Goal: Transaction & Acquisition: Book appointment/travel/reservation

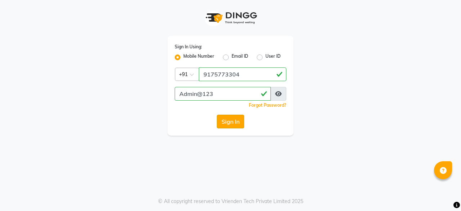
click at [230, 122] on button "Sign In" at bounding box center [230, 122] width 27 height 14
click at [251, 35] on div at bounding box center [230, 18] width 126 height 36
click at [234, 122] on button "Sign In" at bounding box center [230, 122] width 27 height 14
click at [233, 117] on button "Sign In" at bounding box center [230, 122] width 27 height 14
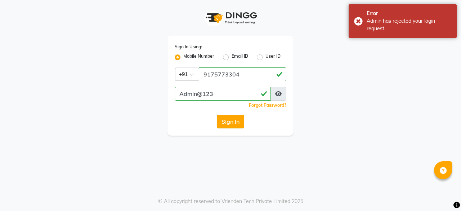
click at [238, 122] on button "Sign In" at bounding box center [230, 122] width 27 height 14
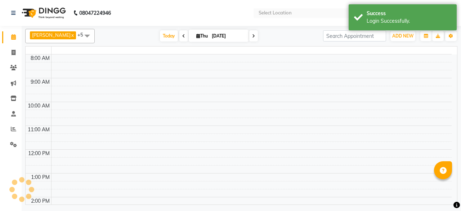
select select "en"
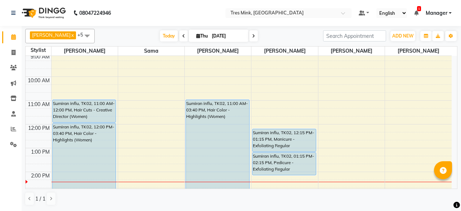
scroll to position [171, 0]
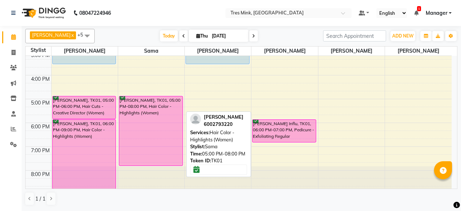
click at [142, 143] on div "[PERSON_NAME], TK01, 05:00 PM-08:00 PM, Hair Color - Highlights (Women)" at bounding box center [150, 130] width 63 height 69
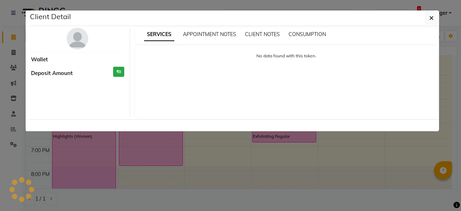
select select "6"
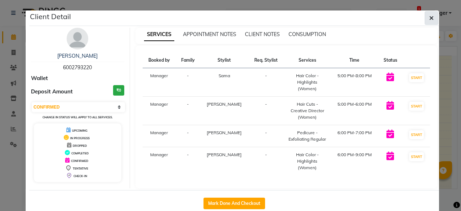
click at [433, 19] on button "button" at bounding box center [432, 18] width 14 height 14
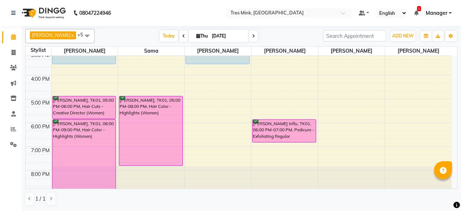
click at [47, 107] on td at bounding box center [39, 111] width 26 height 8
click at [206, 85] on div "8:00 AM 9:00 AM 10:00 AM 11:00 AM 12:00 PM 1:00 PM 2:00 PM 3:00 PM 4:00 PM 5:00…" at bounding box center [239, 39] width 426 height 309
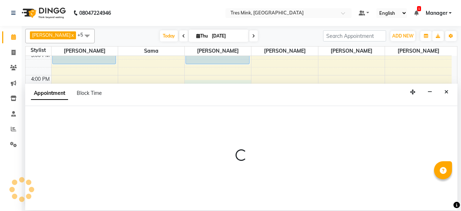
select select "88454"
select select "975"
select select "tentative"
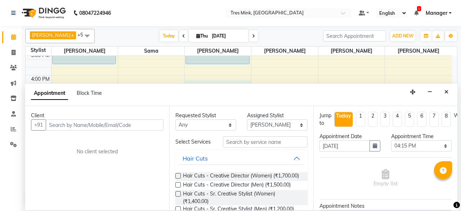
click at [90, 64] on div "8:00 AM 9:00 AM 10:00 AM 11:00 AM 12:00 PM 1:00 PM 2:00 PM 3:00 PM 4:00 PM 5:00…" at bounding box center [239, 39] width 426 height 309
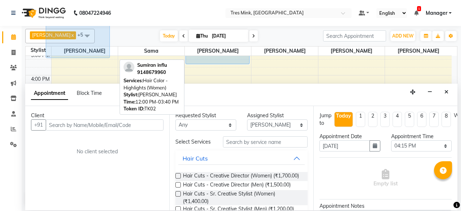
scroll to position [169, 0]
drag, startPoint x: 51, startPoint y: 54, endPoint x: 0, endPoint y: 81, distance: 57.8
click at [0, 70] on app-home "08047224946 Select Location × Tres Mink, Indiranagar Default Panel My Panel Eng…" at bounding box center [230, 105] width 461 height 210
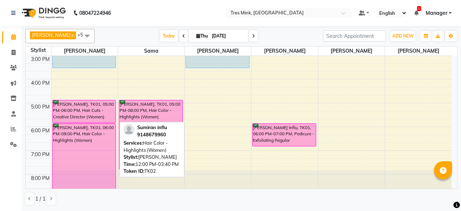
scroll to position [171, 0]
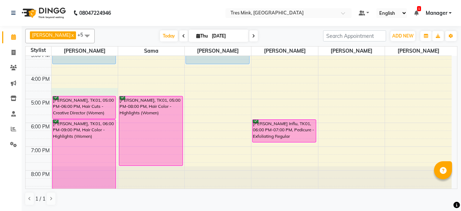
click at [58, 92] on div "8:00 AM 9:00 AM 10:00 AM 11:00 AM 12:00 PM 1:00 PM 2:00 PM 3:00 PM 4:00 PM 5:00…" at bounding box center [239, 39] width 426 height 309
select select "88451"
select select "tentative"
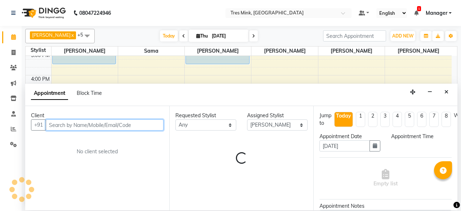
select select "1005"
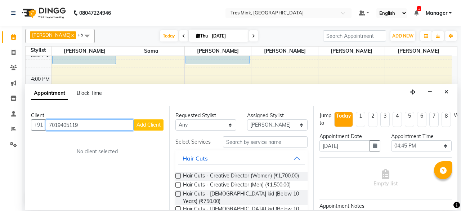
type input "7019405119"
click at [155, 122] on span "Add Client" at bounding box center [148, 124] width 24 height 6
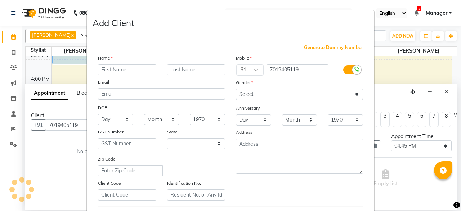
select select "22"
type input "p"
type input "[PERSON_NAME]"
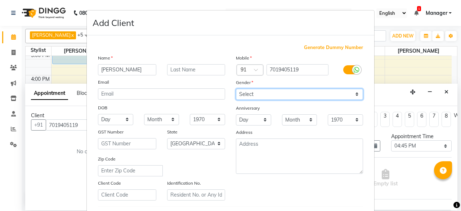
click at [311, 96] on select "Select [DEMOGRAPHIC_DATA] [DEMOGRAPHIC_DATA] Other Prefer Not To Say" at bounding box center [299, 94] width 127 height 11
select select "[DEMOGRAPHIC_DATA]"
click at [236, 89] on select "Select [DEMOGRAPHIC_DATA] [DEMOGRAPHIC_DATA] Other Prefer Not To Say" at bounding box center [299, 94] width 127 height 11
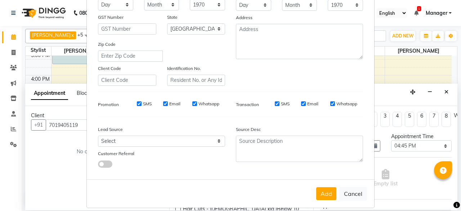
scroll to position [120, 0]
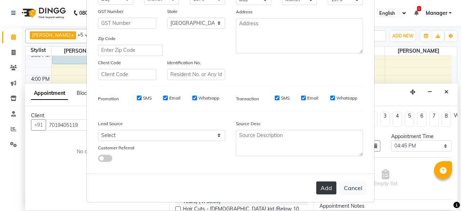
click at [316, 191] on button "Add" at bounding box center [326, 187] width 20 height 13
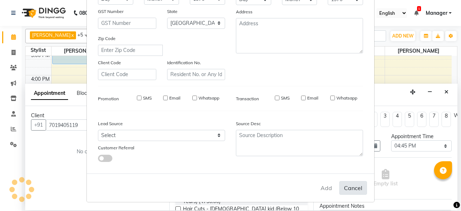
select select
select select "null"
select select
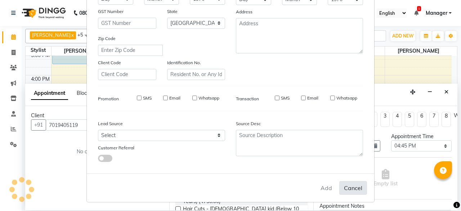
select select
checkbox input "false"
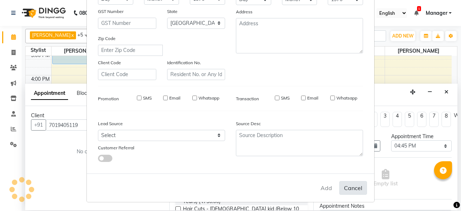
checkbox input "false"
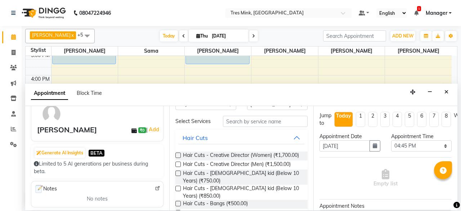
scroll to position [36, 0]
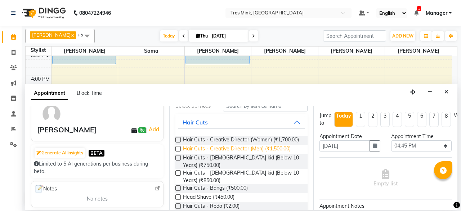
click at [192, 153] on span "Hair Cuts - Creative Director (Men) (₹1,500.00)" at bounding box center [237, 149] width 108 height 9
checkbox input "false"
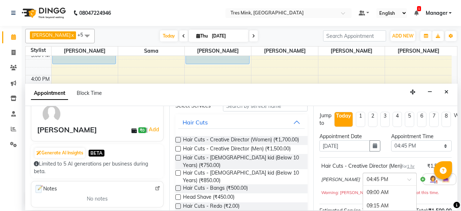
click at [407, 181] on span at bounding box center [411, 182] width 9 height 8
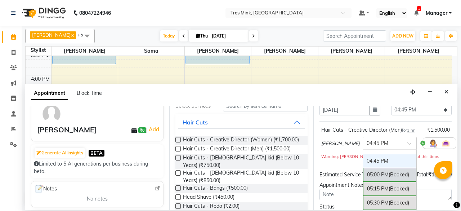
click at [389, 171] on span "(Booked)" at bounding box center [399, 174] width 21 height 6
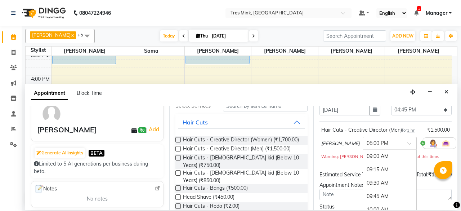
click at [407, 146] on span at bounding box center [411, 146] width 9 height 8
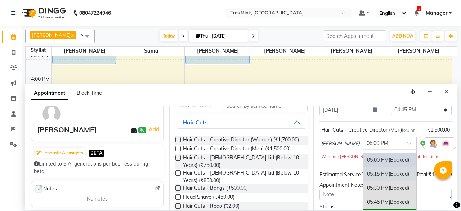
scroll to position [399, 0]
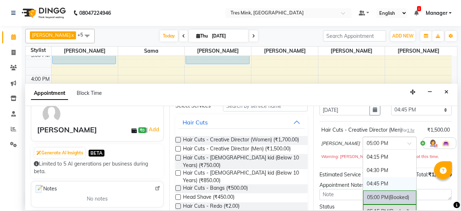
click at [371, 178] on div "04:45 PM" at bounding box center [389, 183] width 53 height 13
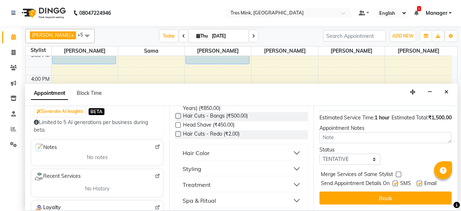
scroll to position [36, 0]
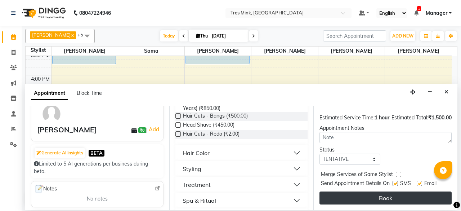
click at [413, 197] on button "Book" at bounding box center [385, 197] width 132 height 13
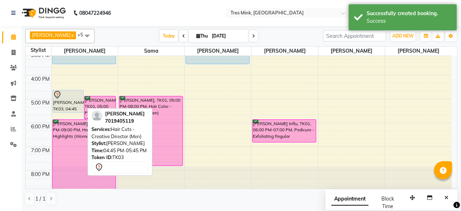
click at [66, 96] on div "[PERSON_NAME], TK03, 04:45 PM-05:45 PM, Hair Cuts - Creative Director (Men) [PE…" at bounding box center [84, 39] width 66 height 309
click at [57, 92] on icon at bounding box center [57, 94] width 9 height 9
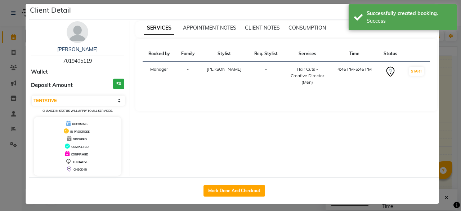
scroll to position [8, 0]
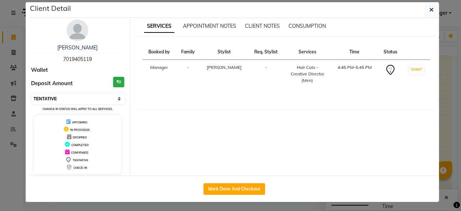
click at [118, 98] on select "Select IN SERVICE CONFIRMED TENTATIVE CHECK IN MARK DONE DROPPED UPCOMING" at bounding box center [78, 99] width 93 height 10
select select "6"
click at [32, 94] on select "Select IN SERVICE CONFIRMED TENTATIVE CHECK IN MARK DONE DROPPED UPCOMING" at bounding box center [78, 99] width 93 height 10
click at [429, 7] on icon "button" at bounding box center [431, 10] width 4 height 6
